Goal: Task Accomplishment & Management: Manage account settings

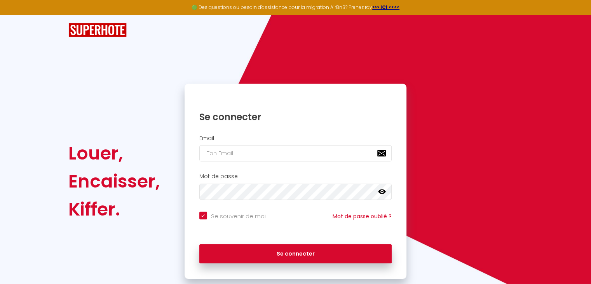
drag, startPoint x: 226, startPoint y: 143, endPoint x: 225, endPoint y: 150, distance: 6.3
click at [224, 145] on div "Email" at bounding box center [296, 148] width 212 height 27
click at [225, 150] on input "email" at bounding box center [295, 153] width 193 height 16
click at [223, 153] on input "email" at bounding box center [295, 153] width 193 height 16
type input "f"
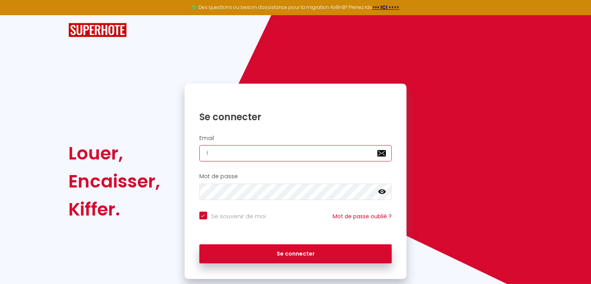
checkbox input "true"
type input "fg"
checkbox input "true"
type input "fgb"
checkbox input "true"
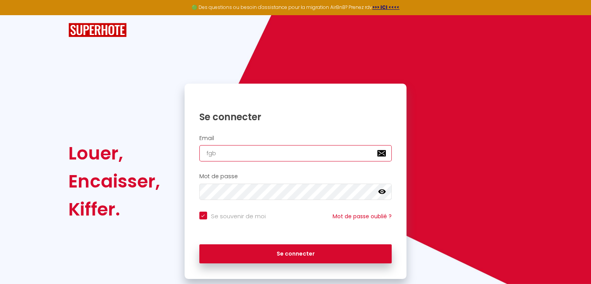
type input "fgba"
checkbox input "true"
type input "fgbab"
checkbox input "true"
type input "fgbabs"
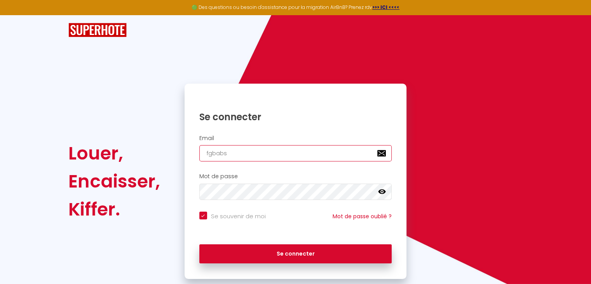
checkbox input "true"
type input "fgbabs@"
checkbox input "true"
type input "fgbabs@g"
checkbox input "true"
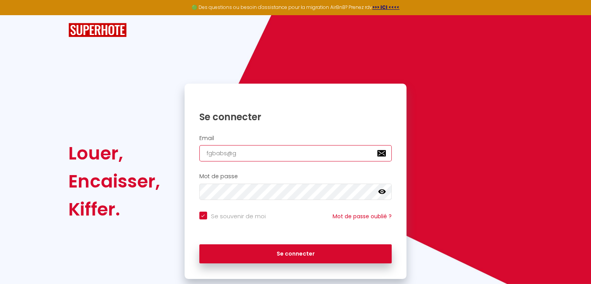
type input "fgbabs@gm"
checkbox input "true"
type input "fgbabs@gm"
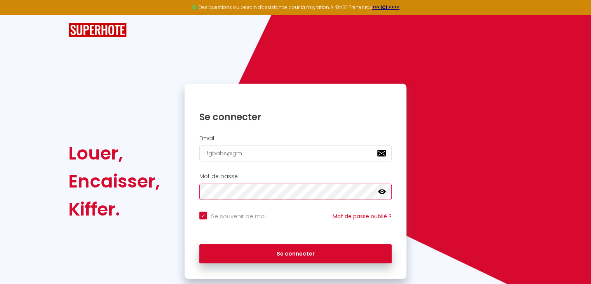
checkbox input "true"
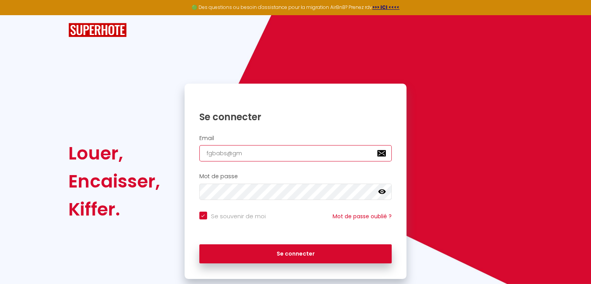
click at [249, 154] on input "fgbabs@gm" at bounding box center [295, 153] width 193 height 16
type input "fgbabs@gma"
checkbox input "true"
type input "fgbabs@gmai"
checkbox input "true"
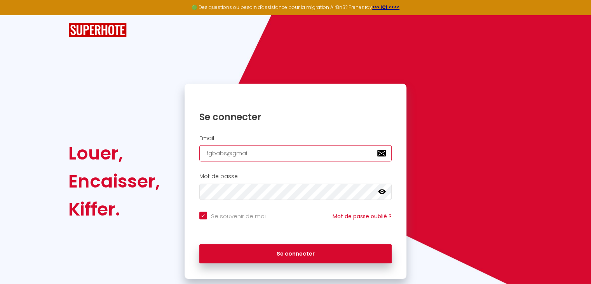
type input "fgbabs@gmail"
checkbox input "true"
type input "fgbabs@gmail."
checkbox input "true"
type input "fgbabs@gmail.c"
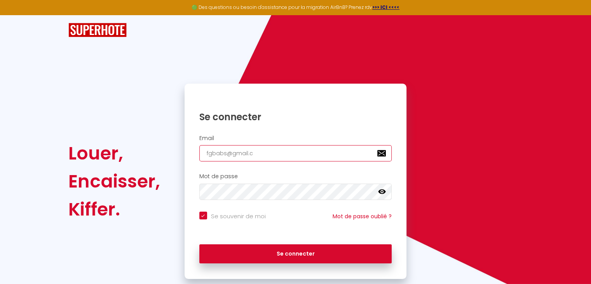
checkbox input "true"
type input "fgbabs@gmail.co"
checkbox input "true"
type input "[EMAIL_ADDRESS][DOMAIN_NAME]"
checkbox input "true"
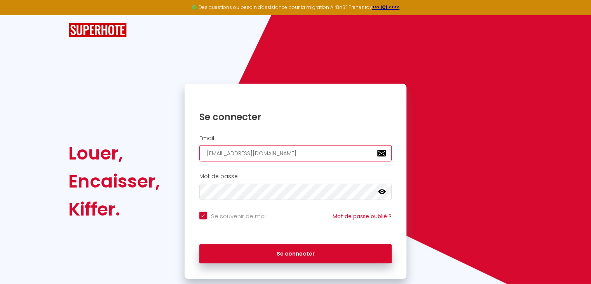
type input "[EMAIL_ADDRESS][DOMAIN_NAME]"
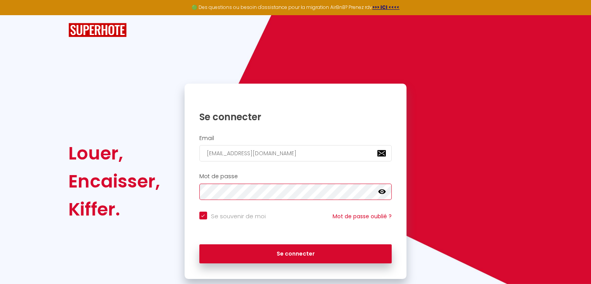
click at [199, 244] on button "Se connecter" at bounding box center [295, 253] width 193 height 19
checkbox input "true"
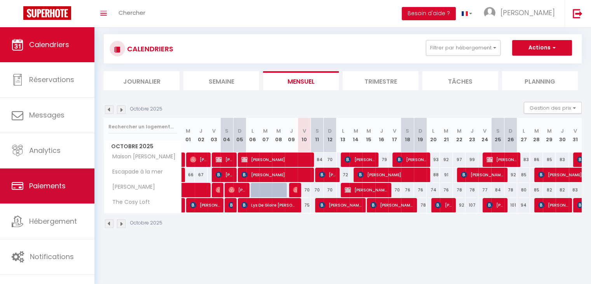
scroll to position [27, 0]
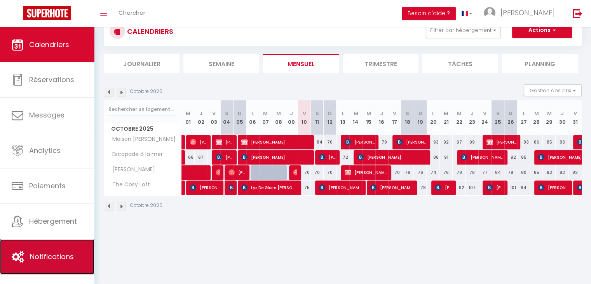
click at [19, 255] on icon at bounding box center [18, 257] width 12 height 12
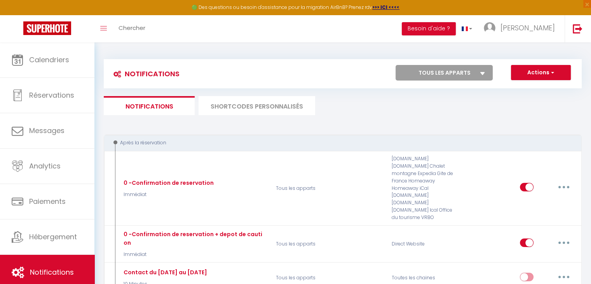
click at [460, 75] on select "Tous les apparts Maison Baptiste Escapade à la mer Maison Lison The Cosy Loft" at bounding box center [443, 73] width 97 height 16
select select "25854"
click at [395, 65] on select "Tous les apparts Maison Baptiste Escapade à la mer Maison Lison The Cosy Loft" at bounding box center [443, 73] width 97 height 16
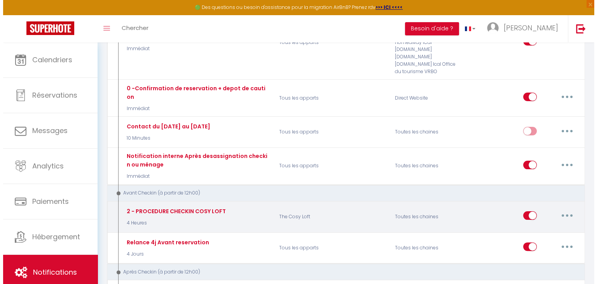
scroll to position [155, 0]
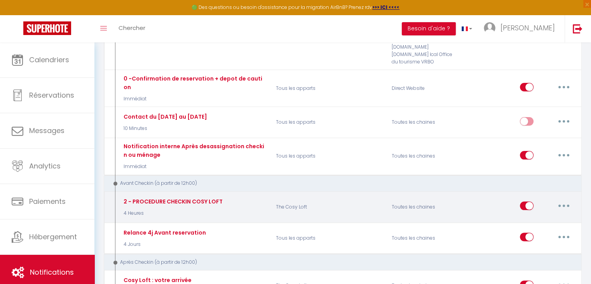
click at [567, 199] on button "button" at bounding box center [564, 205] width 22 height 12
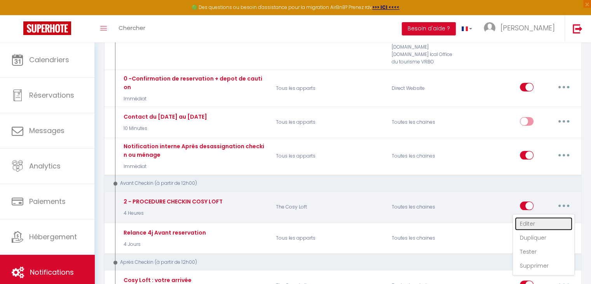
click at [534, 217] on link "Editer" at bounding box center [543, 223] width 57 height 13
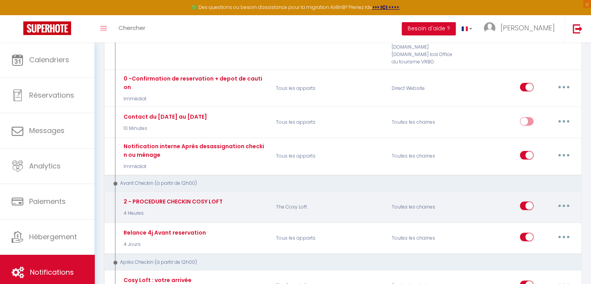
type input "2 - PROCEDURE CHECKIN COSY LOFT"
select select "4 Heures"
select select "if_booking_is_paid"
checkbox input "true"
checkbox input "false"
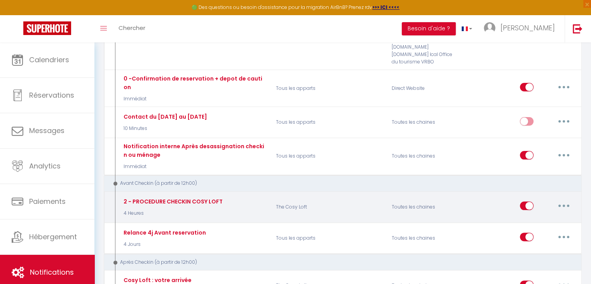
checkbox input "false"
radio input "true"
type input "Procédure pour l'entrée dans l'appartement [RENTAL:NAME] à [RENTAL:CITY]"
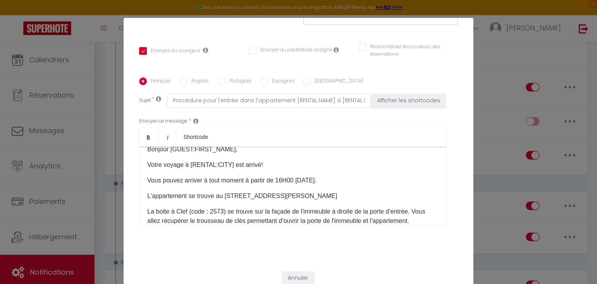
scroll to position [39, 0]
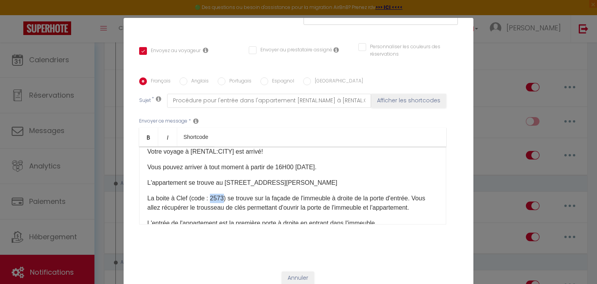
drag, startPoint x: 221, startPoint y: 198, endPoint x: 208, endPoint y: 199, distance: 12.8
click at [208, 199] on p "La boite à Clef (code : 2573) se trouve sur la façade de l'immeuble à droite de…" at bounding box center [292, 202] width 291 height 19
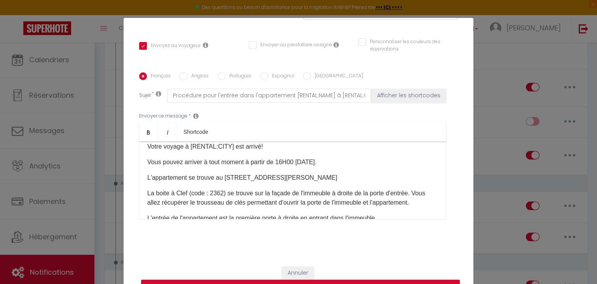
click at [180, 75] on input "Anglais" at bounding box center [183, 76] width 8 height 8
radio input "true"
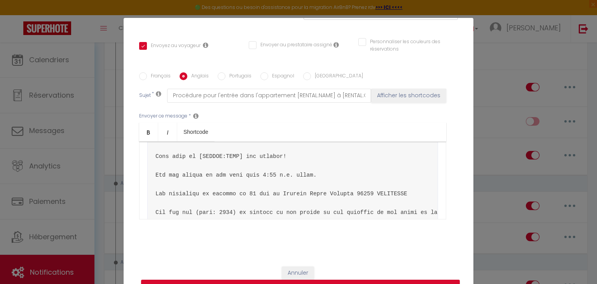
checkbox input "true"
checkbox input "false"
type input "Confirm your arrival - [BOOKING:ID] - [GUEST:FIRST_NAME] [GUEST:LAST_NAME] - [R…"
click at [222, 212] on pre at bounding box center [292, 268] width 291 height 302
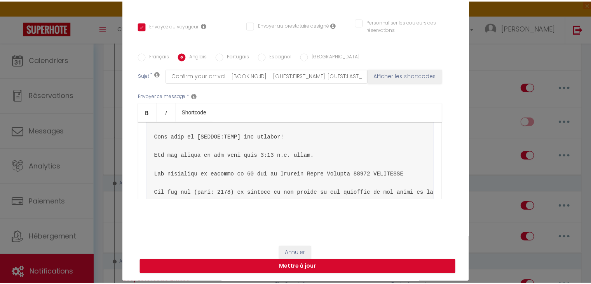
scroll to position [35, 0]
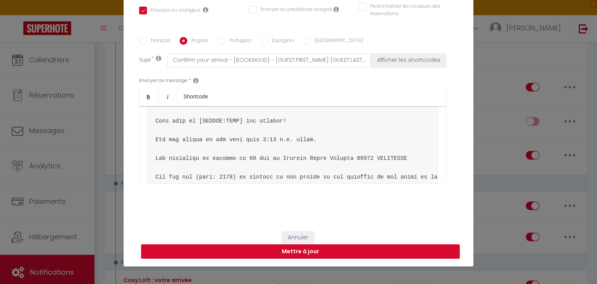
click at [289, 253] on button "Mettre à jour" at bounding box center [300, 251] width 318 height 15
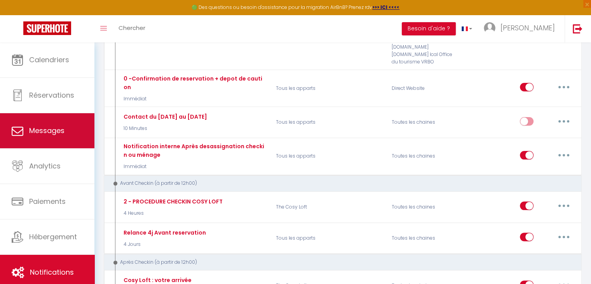
scroll to position [39, 0]
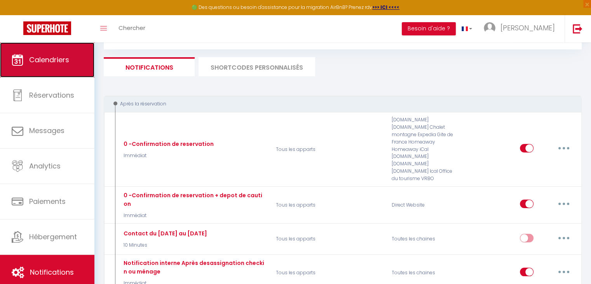
click at [58, 67] on link "Calendriers" at bounding box center [47, 59] width 94 height 35
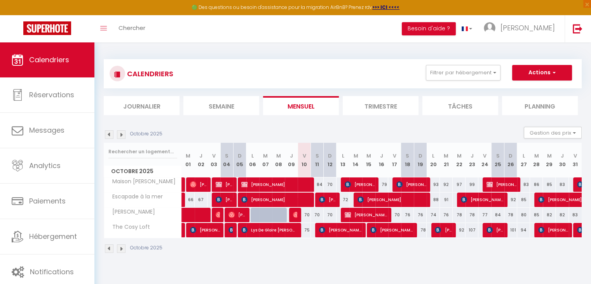
drag, startPoint x: 308, startPoint y: 230, endPoint x: 302, endPoint y: 231, distance: 6.7
click at [302, 231] on div "75" at bounding box center [304, 230] width 13 height 14
click at [0, 0] on div at bounding box center [0, 0] width 0 height 0
drag, startPoint x: 315, startPoint y: 163, endPoint x: 320, endPoint y: 167, distance: 5.5
click at [320, 167] on th "S 11" at bounding box center [317, 160] width 13 height 35
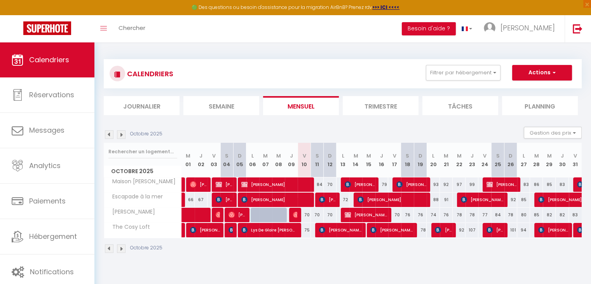
click at [309, 233] on div "75" at bounding box center [304, 230] width 13 height 14
type input "75"
type input "Ven 10 Octobre 2025"
type input "Sam 11 Octobre 2025"
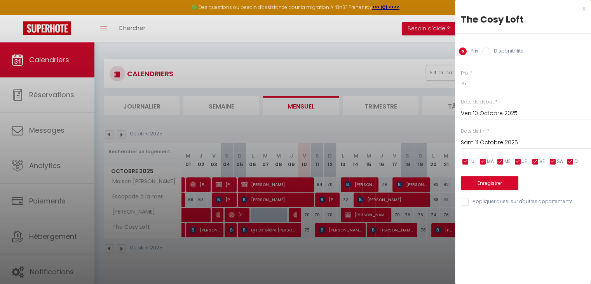
click at [306, 230] on div at bounding box center [295, 142] width 591 height 284
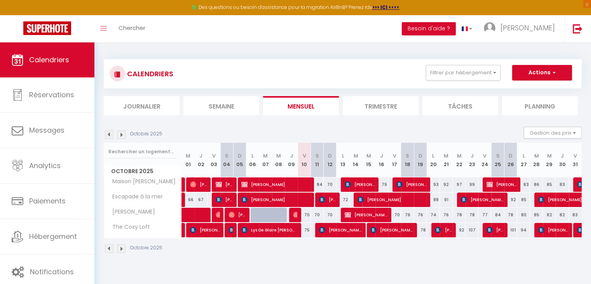
drag, startPoint x: 304, startPoint y: 229, endPoint x: 309, endPoint y: 230, distance: 4.3
click at [309, 230] on body "🟢 Des questions ou besoin d'assistance pour la migration AirBnB? Prenez rdv >>>…" at bounding box center [295, 184] width 591 height 284
click at [315, 249] on div "Octobre 2025" at bounding box center [343, 249] width 478 height 23
click at [305, 230] on div "75" at bounding box center [304, 230] width 13 height 14
type input "75"
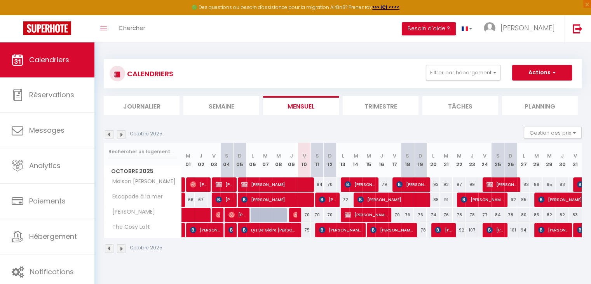
type input "Ven 10 Octobre 2025"
type input "Sam 11 Octobre 2025"
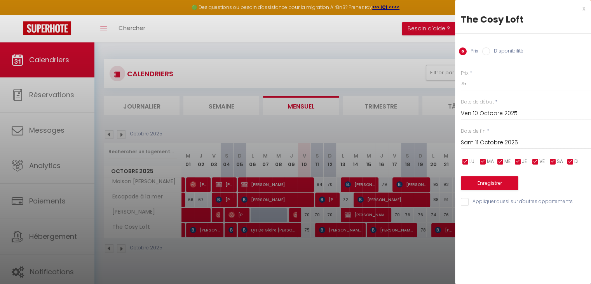
click at [315, 262] on div at bounding box center [295, 142] width 591 height 284
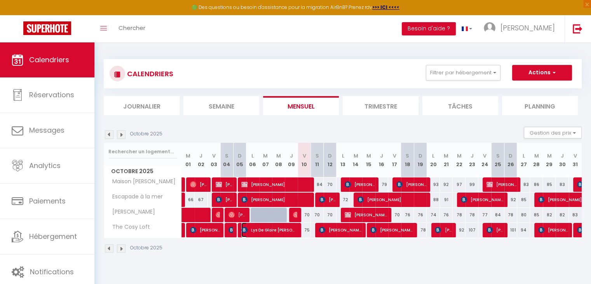
drag, startPoint x: 247, startPoint y: 232, endPoint x: 254, endPoint y: 235, distance: 7.5
click at [247, 232] on img at bounding box center [244, 229] width 6 height 6
select select "OK"
select select "0"
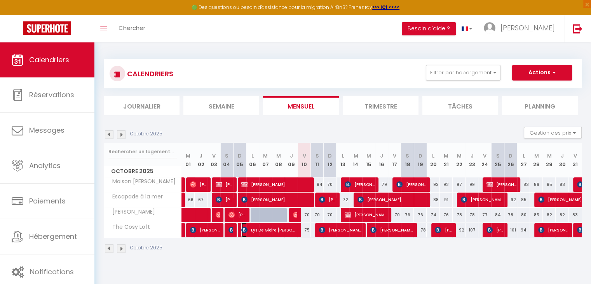
select select "0"
select select "1"
select select
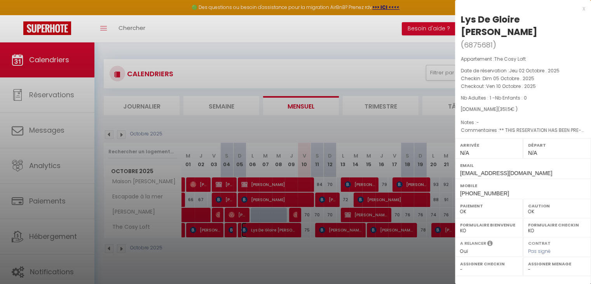
select select "27656"
click at [365, 254] on div at bounding box center [295, 142] width 591 height 284
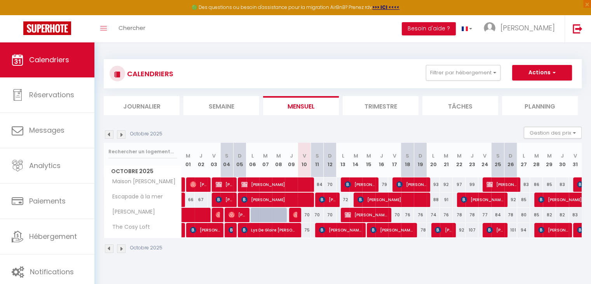
scroll to position [42, 0]
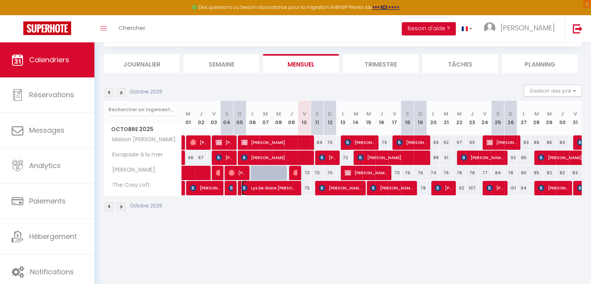
click at [279, 184] on span "Lys De Gloire [PERSON_NAME]" at bounding box center [269, 187] width 56 height 15
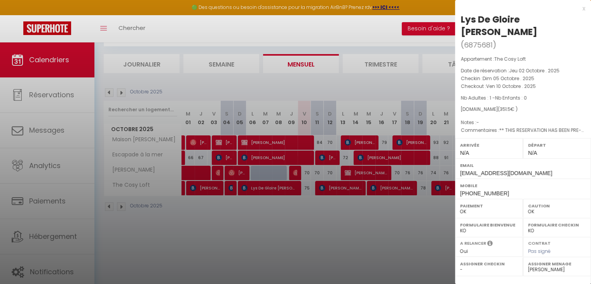
click at [489, 227] on select "OK KO" at bounding box center [489, 230] width 58 height 7
click at [381, 241] on div at bounding box center [295, 142] width 591 height 284
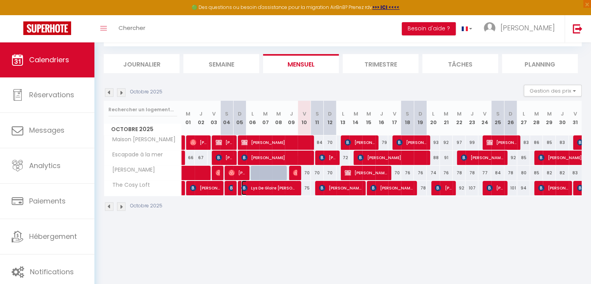
click at [245, 189] on img at bounding box center [244, 187] width 6 height 6
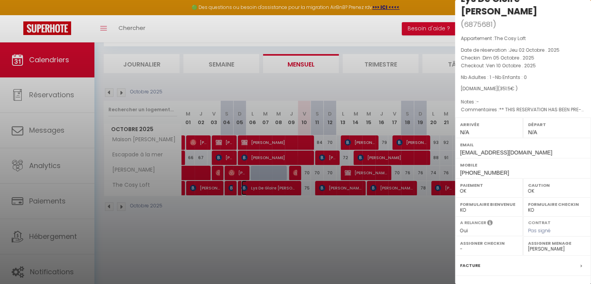
scroll to position [39, 0]
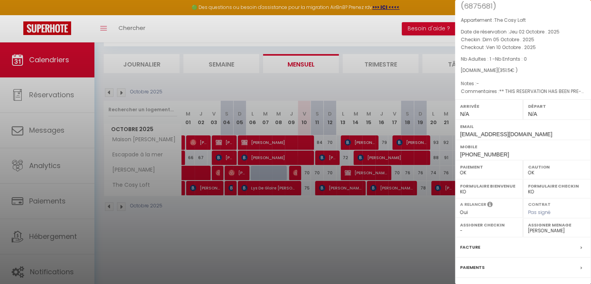
drag, startPoint x: 350, startPoint y: 235, endPoint x: 266, endPoint y: 187, distance: 96.1
click at [346, 235] on div at bounding box center [295, 142] width 591 height 284
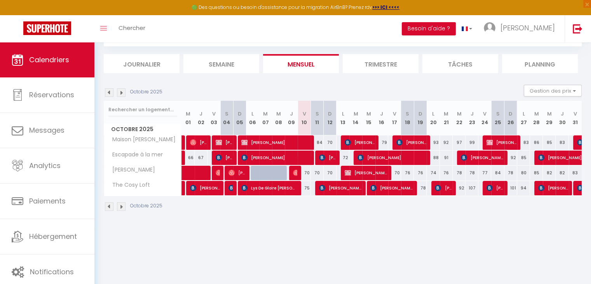
click at [266, 187] on body "🟢 Des questions ou besoin d'assistance pour la migration AirBnB? Prenez rdv >>>…" at bounding box center [295, 142] width 591 height 284
click at [267, 190] on span "Lys De Gloire [PERSON_NAME]" at bounding box center [269, 187] width 56 height 15
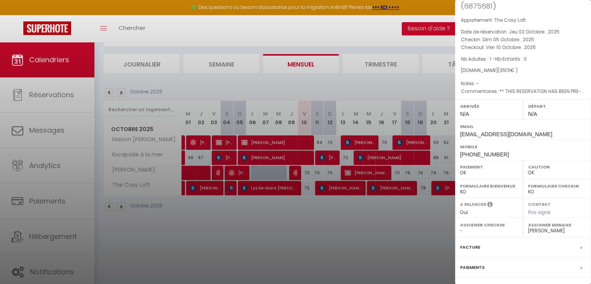
click at [267, 190] on div at bounding box center [295, 142] width 591 height 284
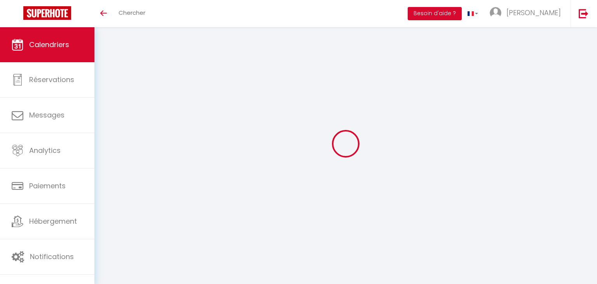
select select
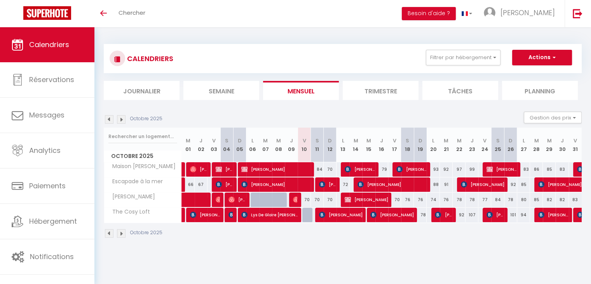
scroll to position [27, 0]
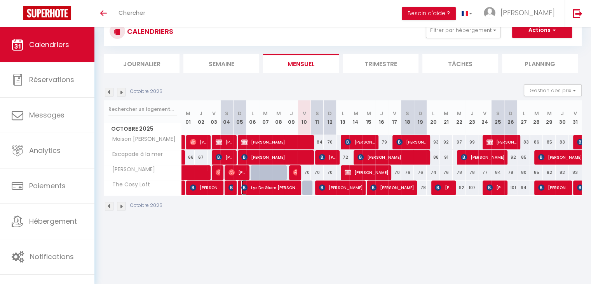
click at [254, 188] on span "Lys De Gloire [PERSON_NAME]" at bounding box center [269, 187] width 57 height 15
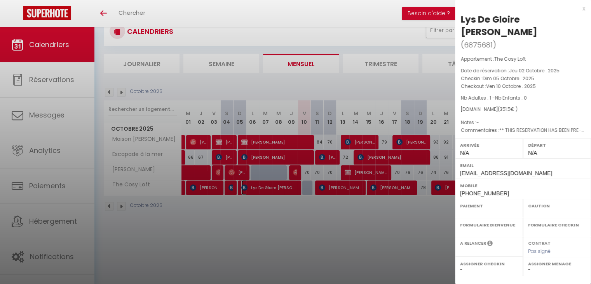
select select "OK"
select select "0"
select select "1"
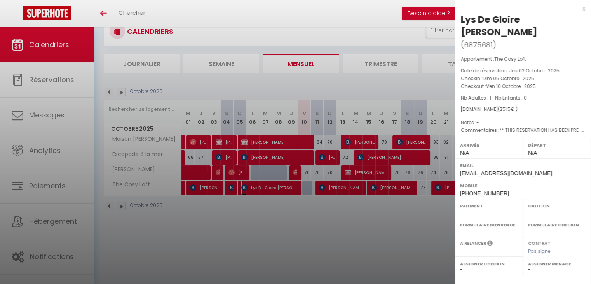
select select
select select "27656"
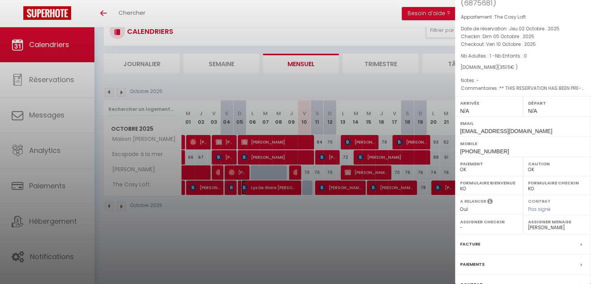
scroll to position [90, 0]
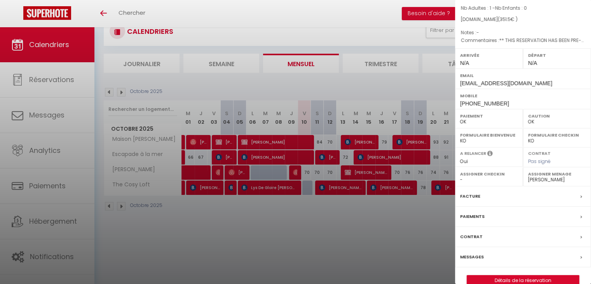
click at [348, 254] on div at bounding box center [295, 142] width 591 height 284
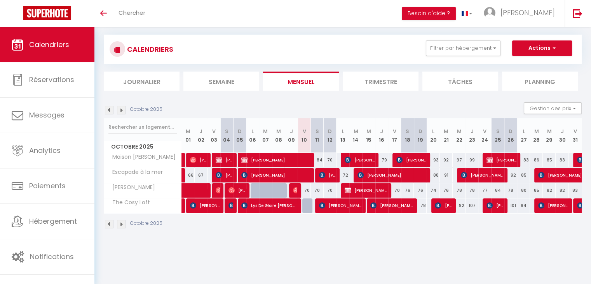
scroll to position [0, 0]
